Goal: Navigation & Orientation: Find specific page/section

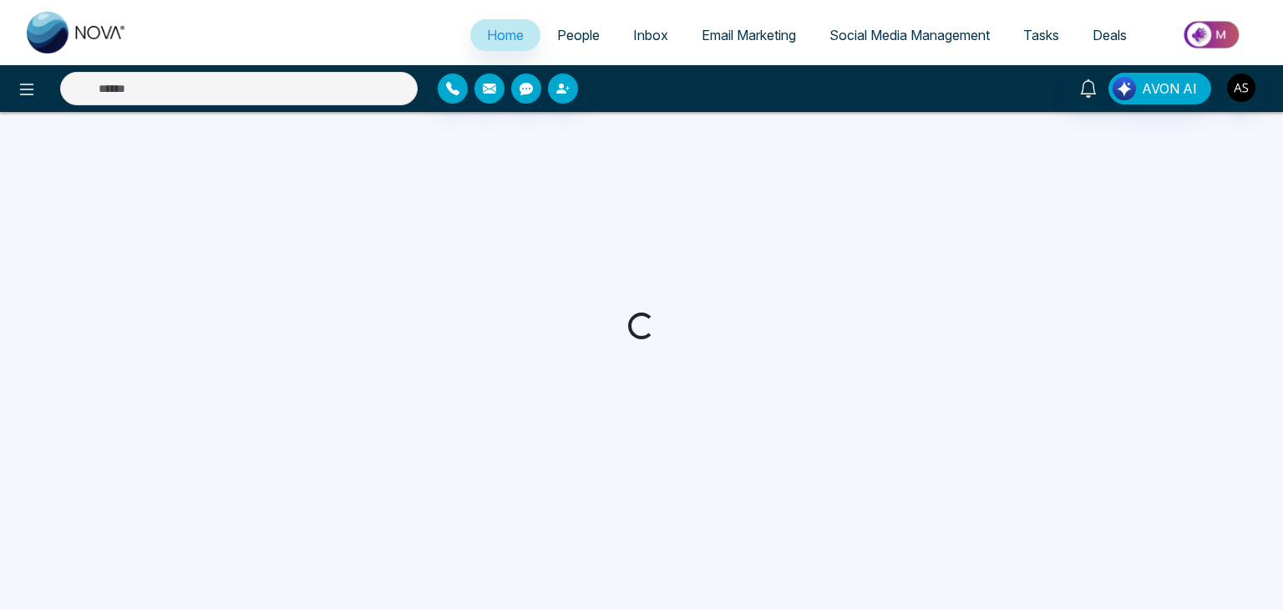
select select "*"
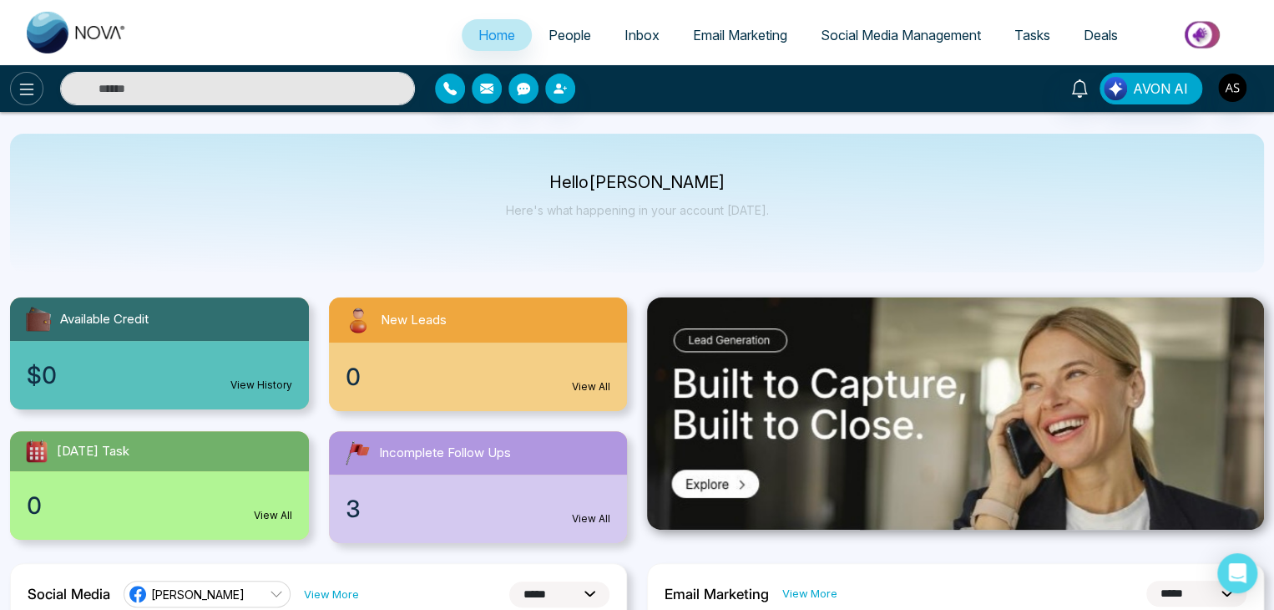
click at [37, 83] on button at bounding box center [26, 88] width 33 height 33
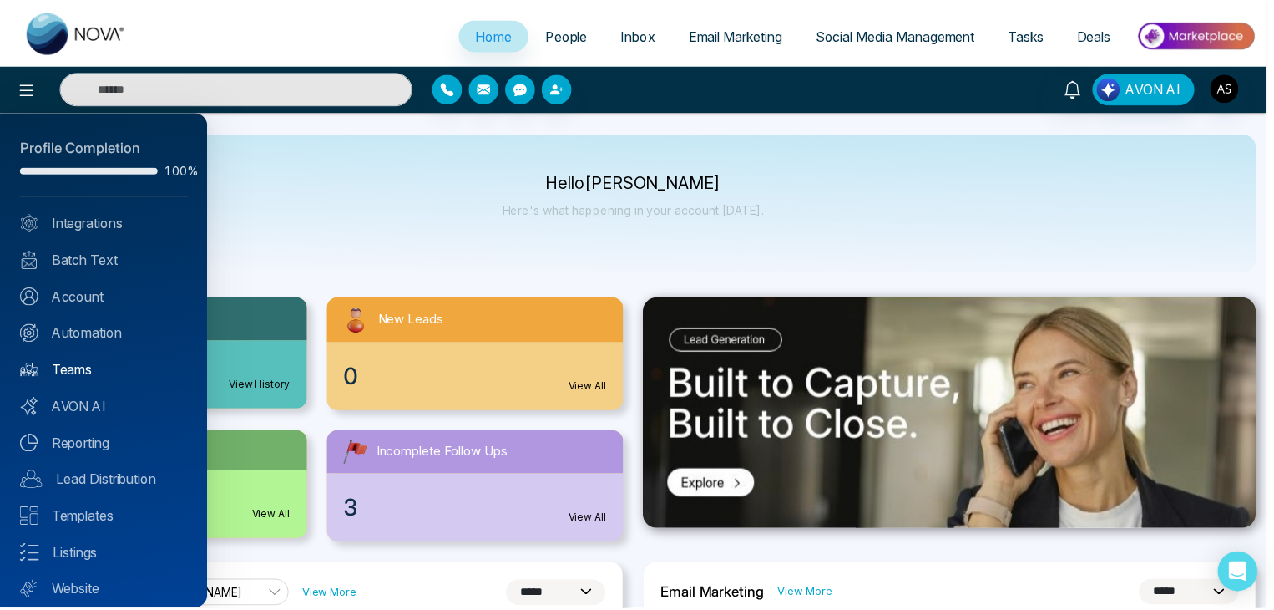
scroll to position [47, 0]
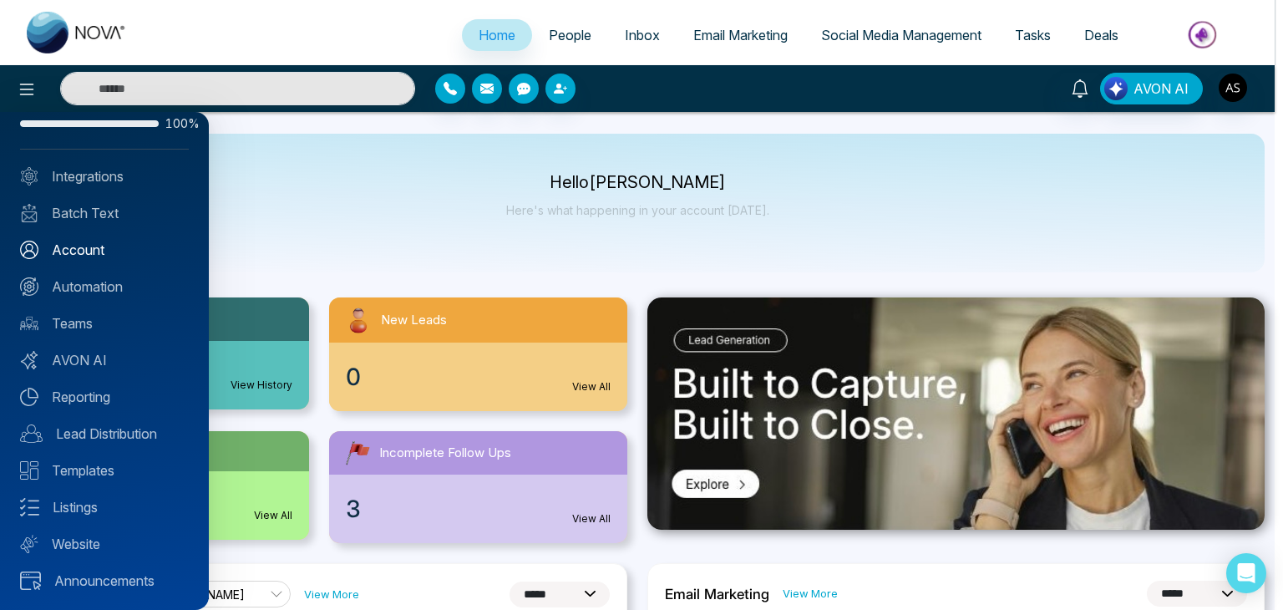
click at [106, 256] on link "Account" at bounding box center [104, 250] width 169 height 20
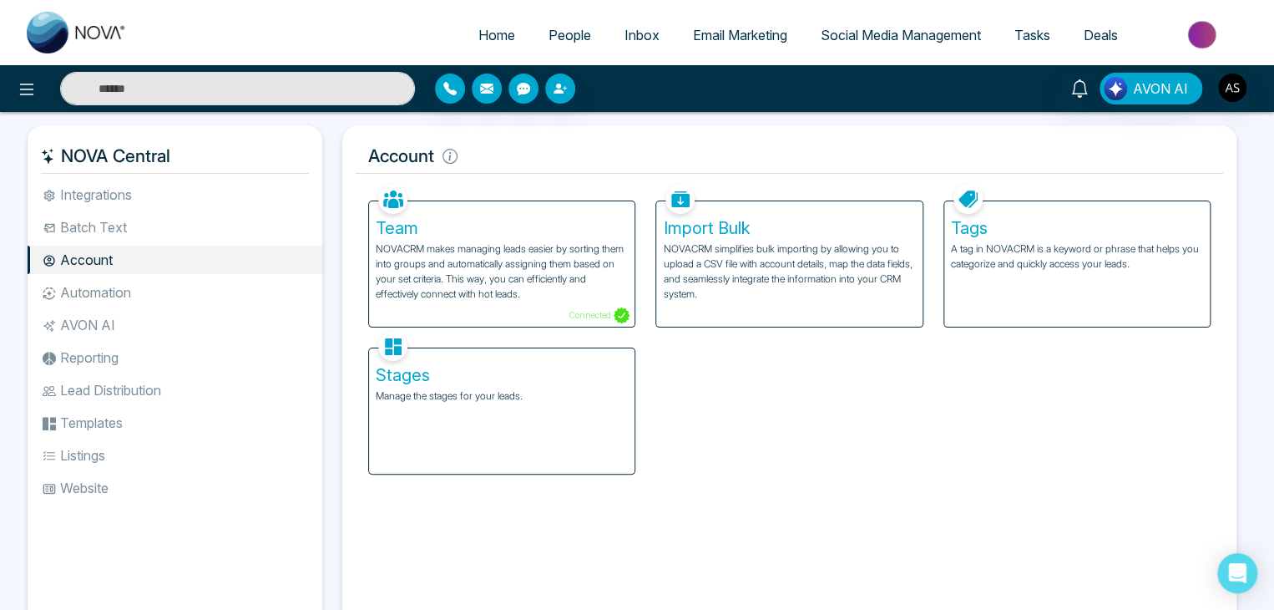
click at [969, 290] on div "Tags A tag in NOVACRM is a keyword or phrase that helps you categorize and quic…" at bounding box center [1077, 263] width 266 height 125
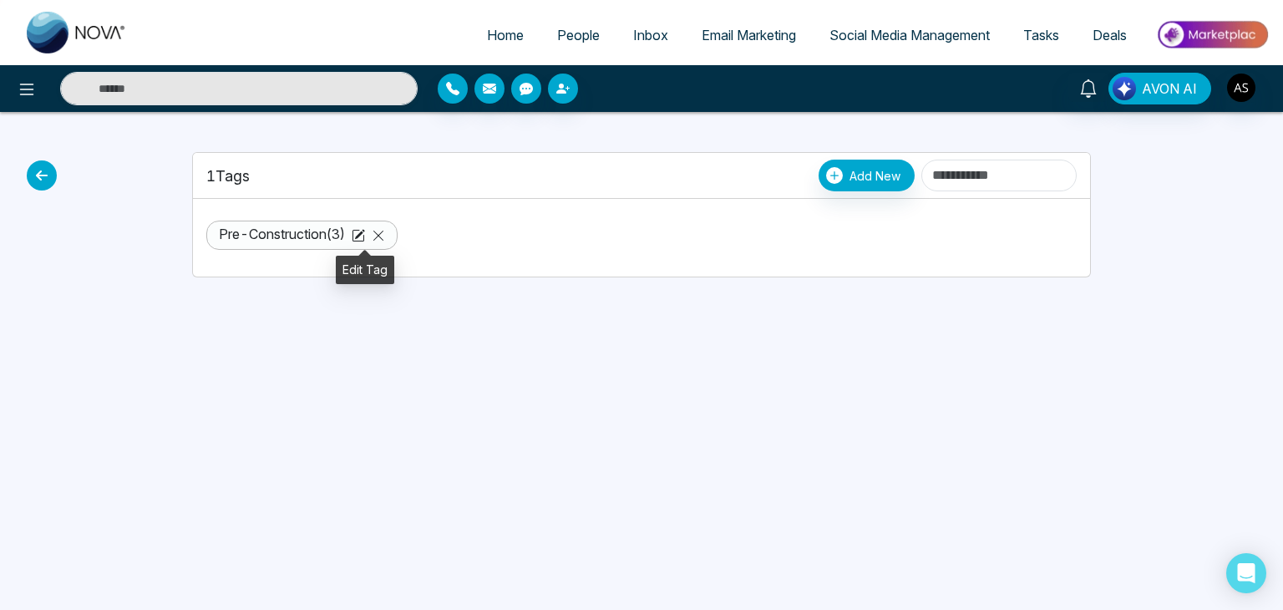
click at [364, 235] on icon at bounding box center [360, 234] width 10 height 10
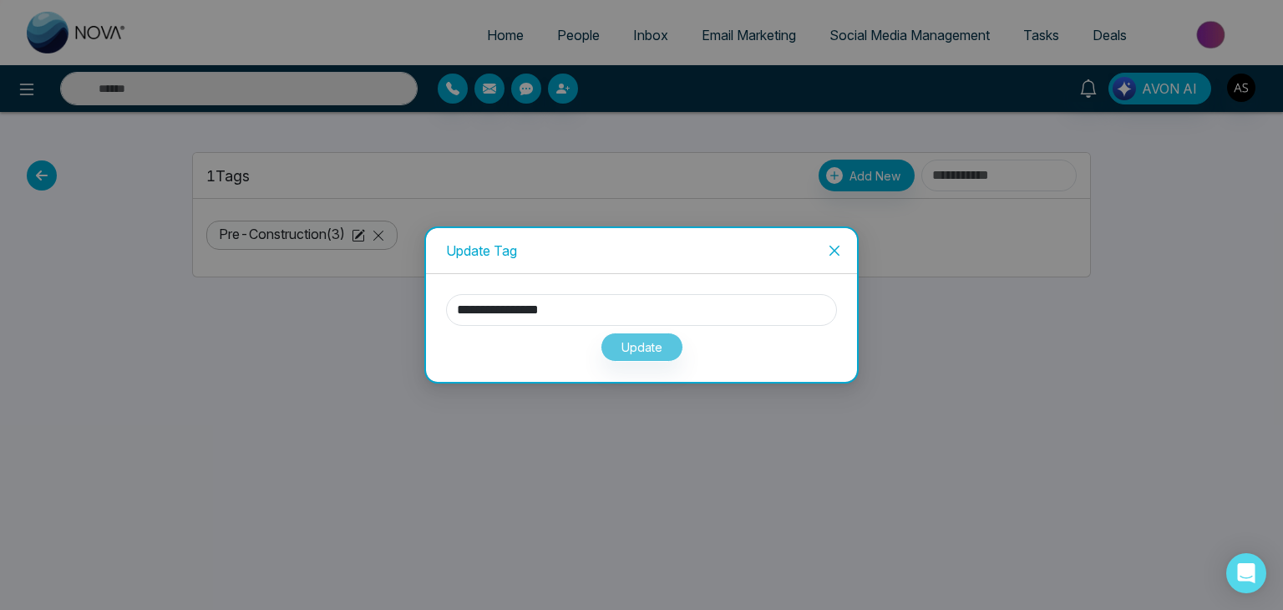
click at [834, 244] on icon "close" at bounding box center [834, 250] width 13 height 13
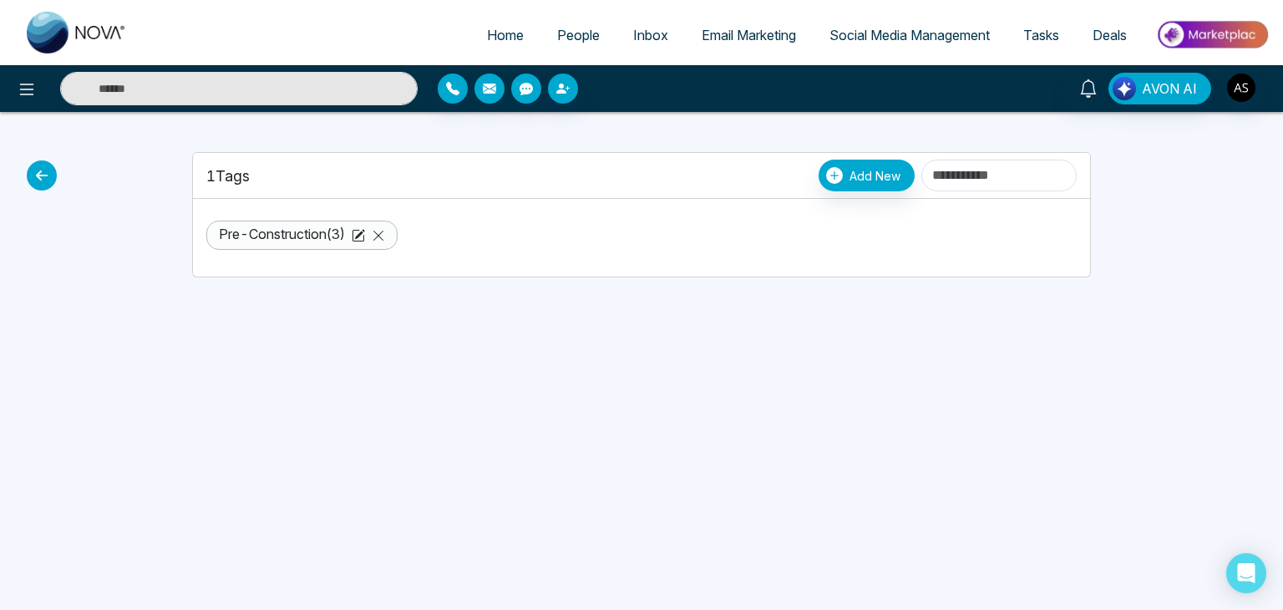
click at [494, 33] on span "Home" at bounding box center [505, 35] width 37 height 17
select select "*"
